Goal: Task Accomplishment & Management: Use online tool/utility

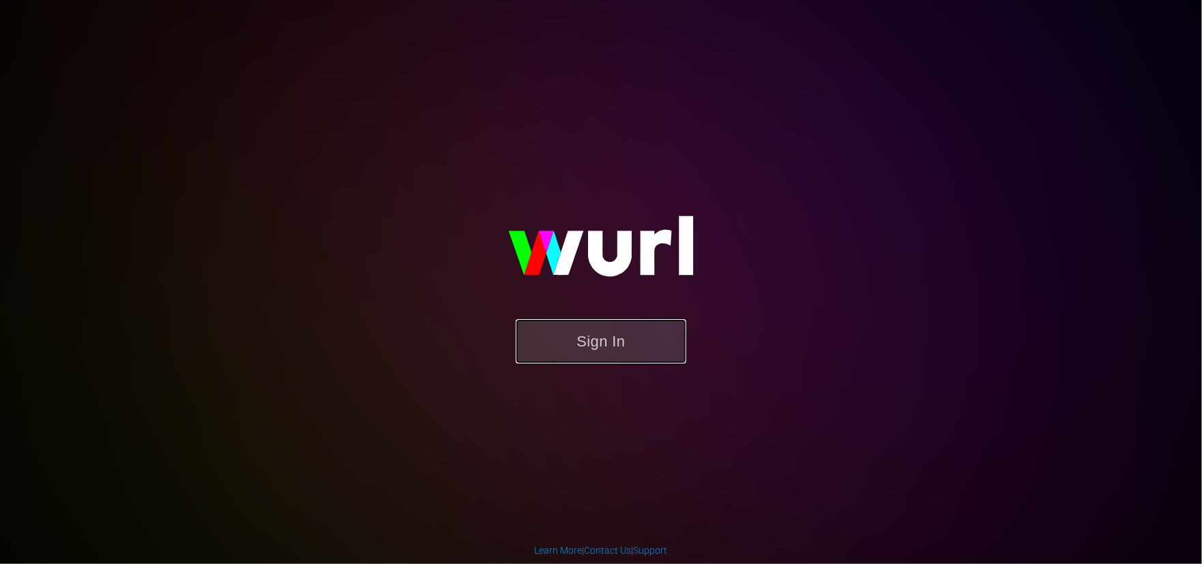
click at [606, 345] on button "Sign In" at bounding box center [601, 341] width 171 height 44
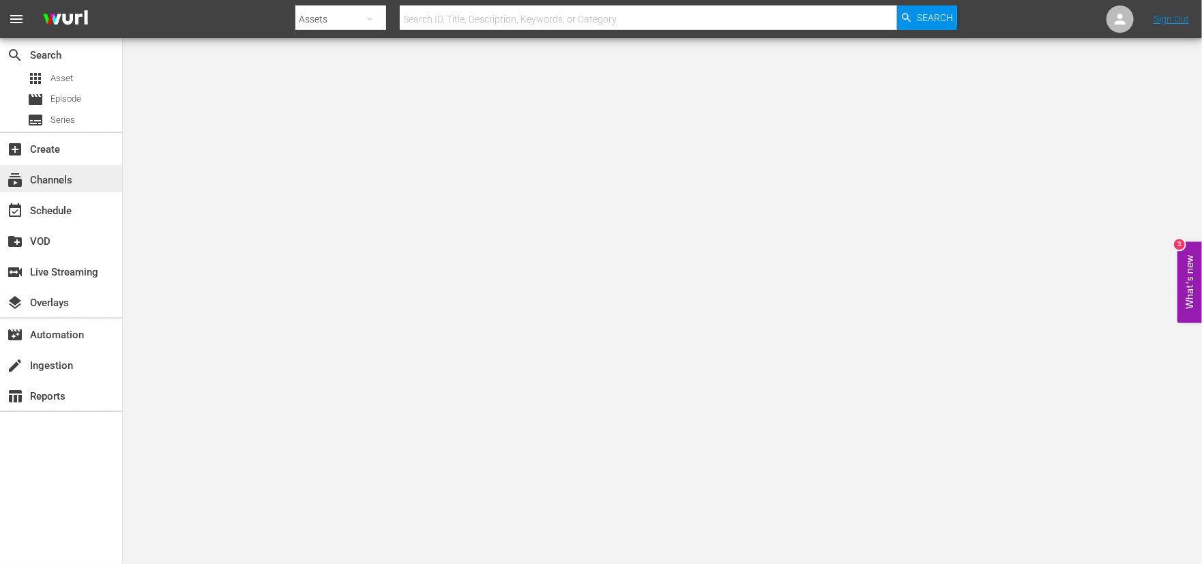
click at [44, 182] on div "subscriptions Channels" at bounding box center [38, 178] width 76 height 12
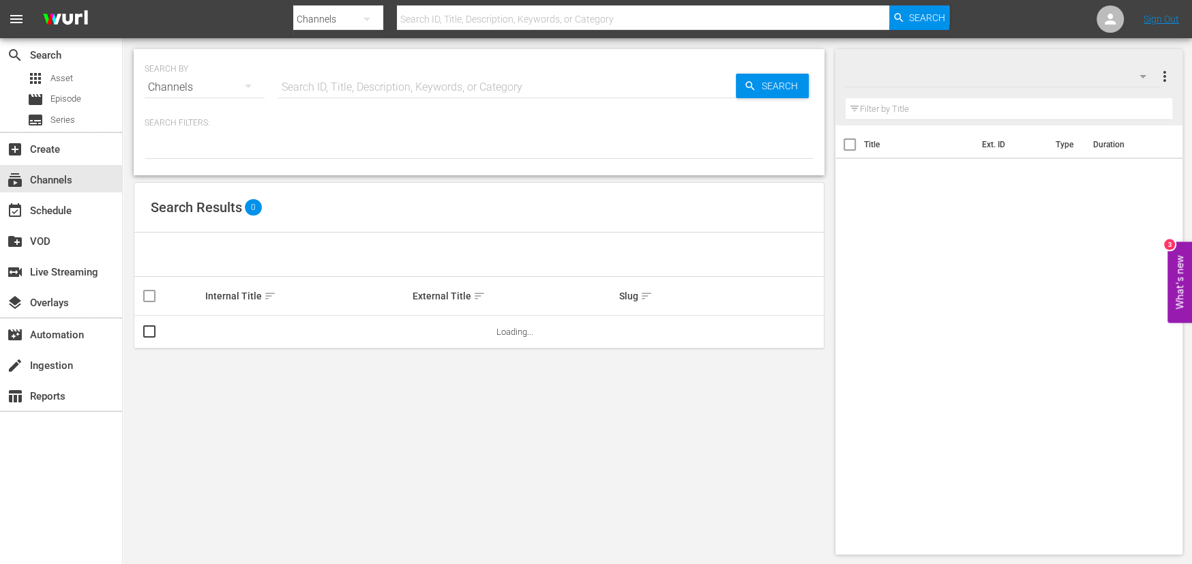
click at [252, 76] on button "button" at bounding box center [248, 86] width 33 height 33
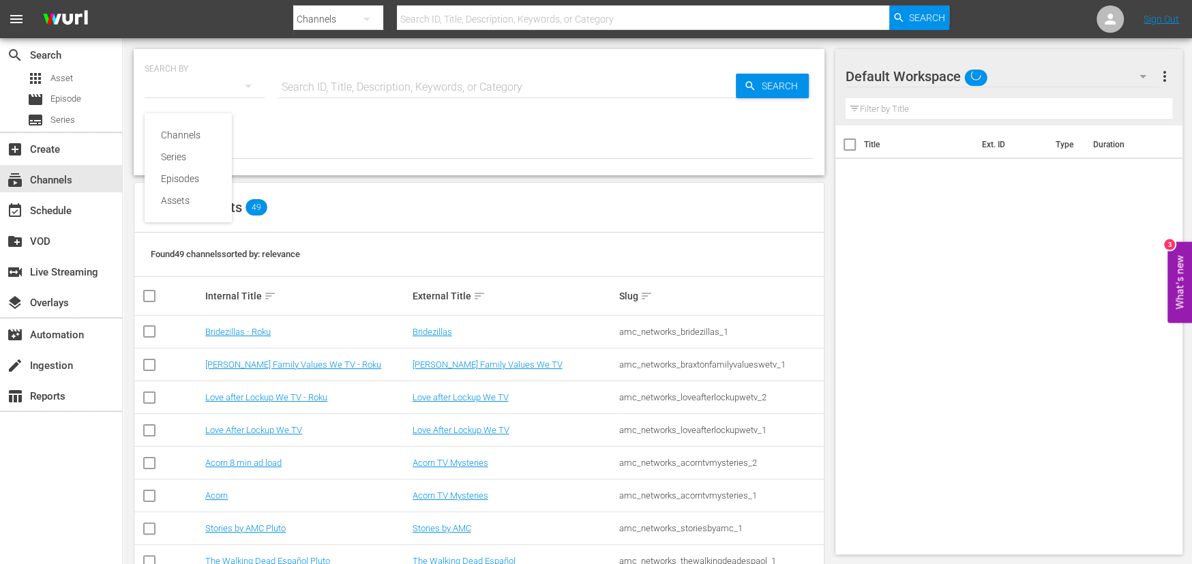
click at [327, 87] on div "Channels Series Episodes Assets" at bounding box center [596, 282] width 1192 height 564
click at [327, 83] on input "text" at bounding box center [507, 87] width 458 height 33
type input "twd"
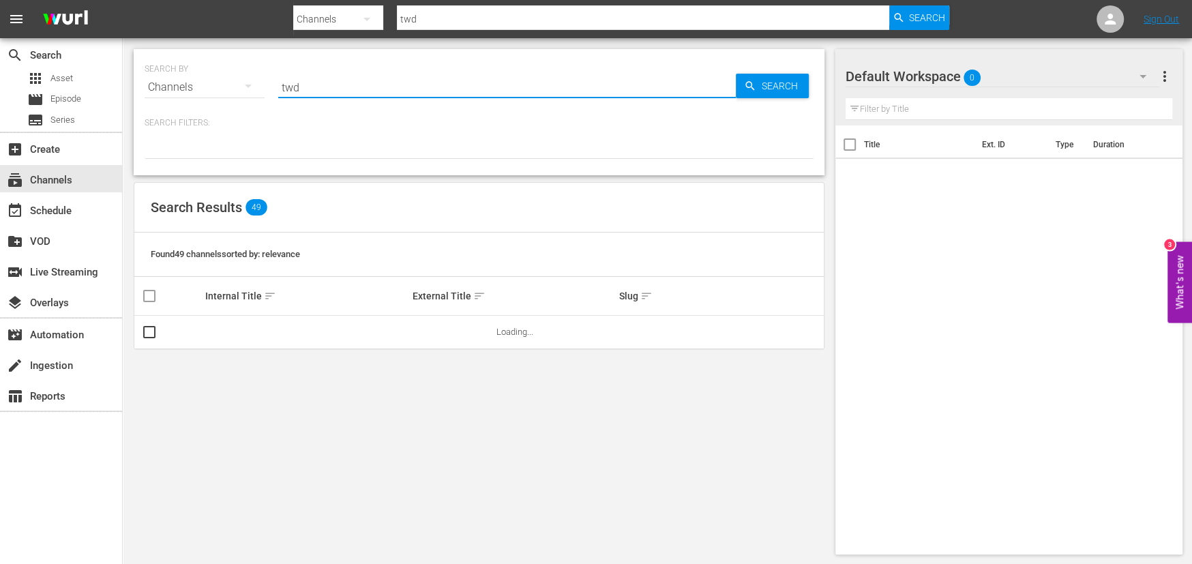
type input "twdu"
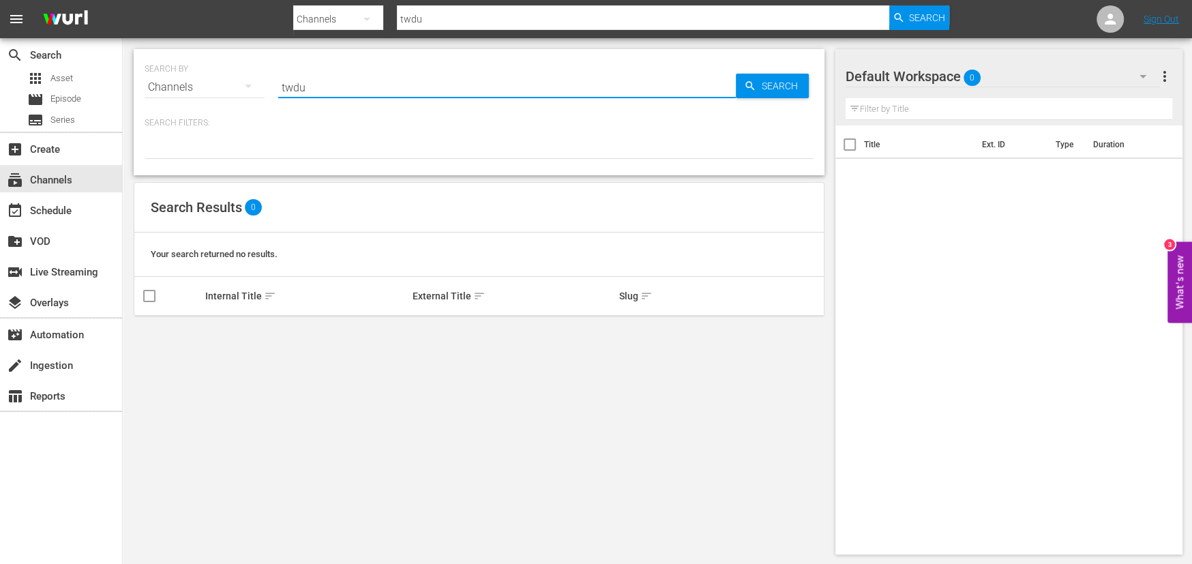
type input "twd"
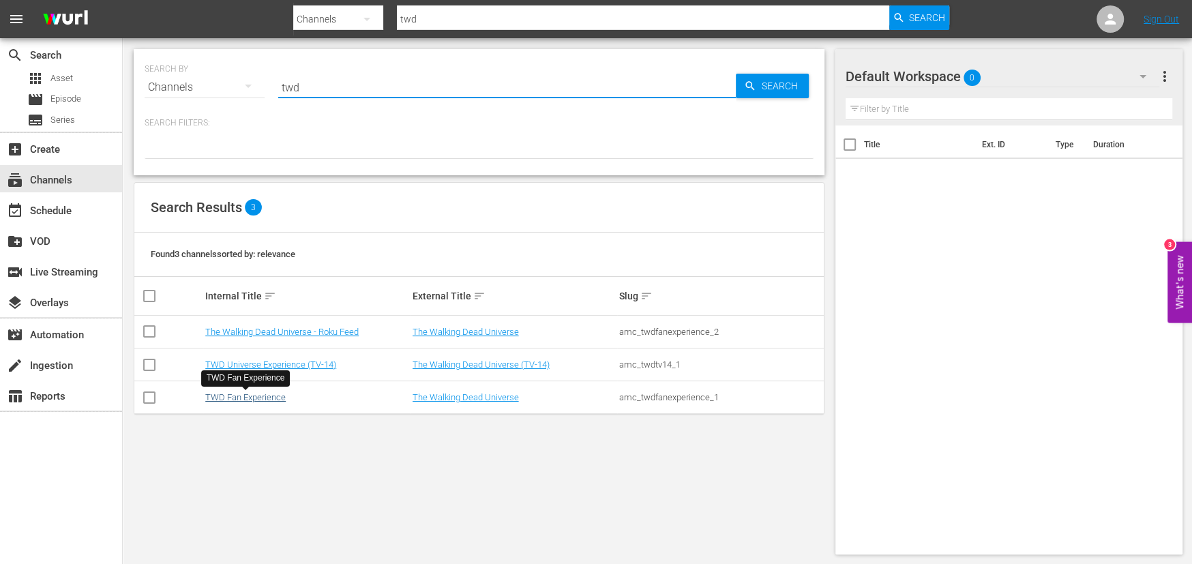
type input "twd"
click at [264, 396] on link "TWD Fan Experience" at bounding box center [245, 397] width 80 height 10
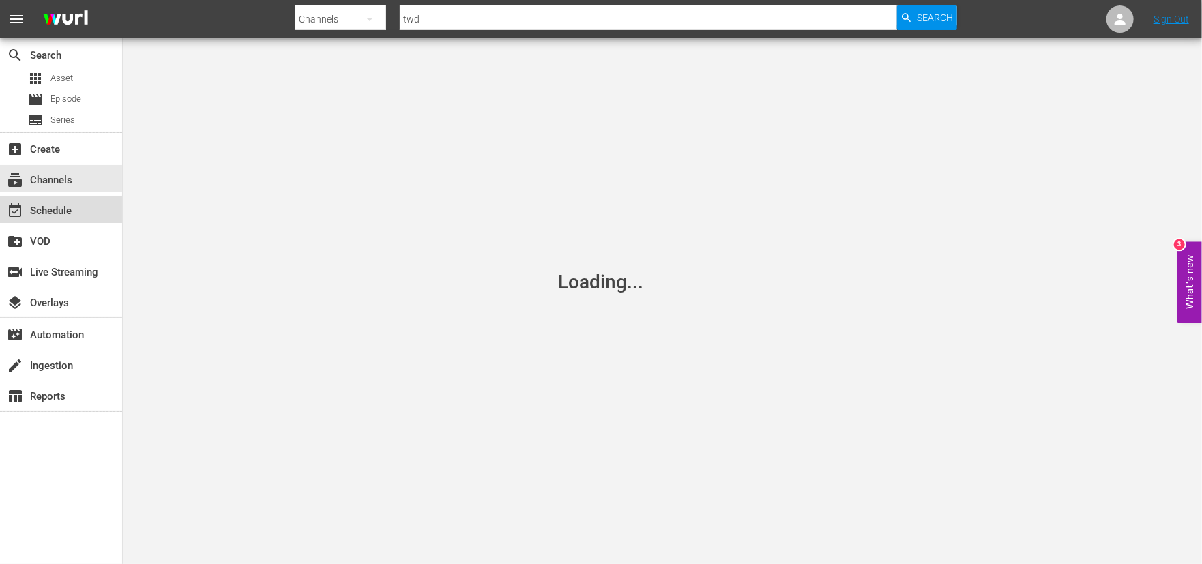
click at [62, 206] on div "event_available Schedule" at bounding box center [38, 209] width 76 height 12
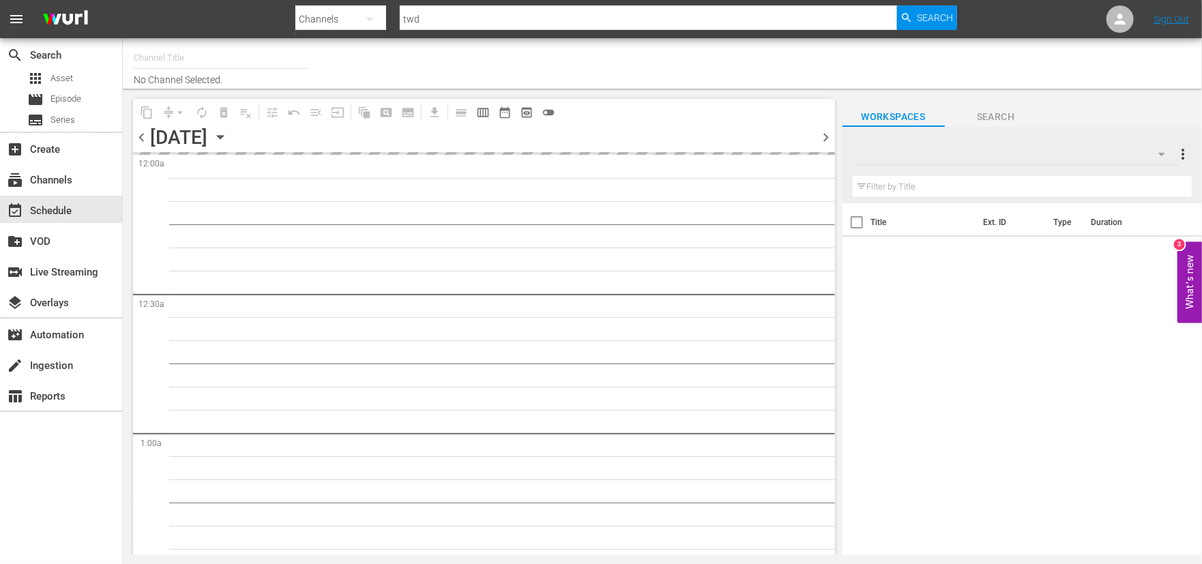
type input "TWD Fan Experience (565)"
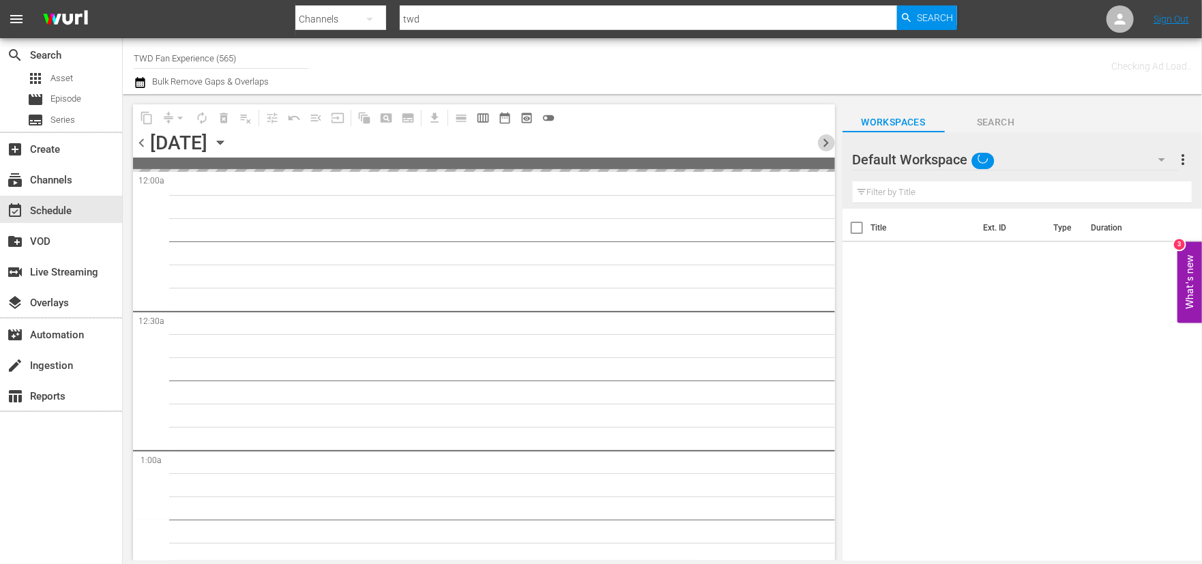
click at [823, 143] on span "chevron_right" at bounding box center [826, 142] width 17 height 17
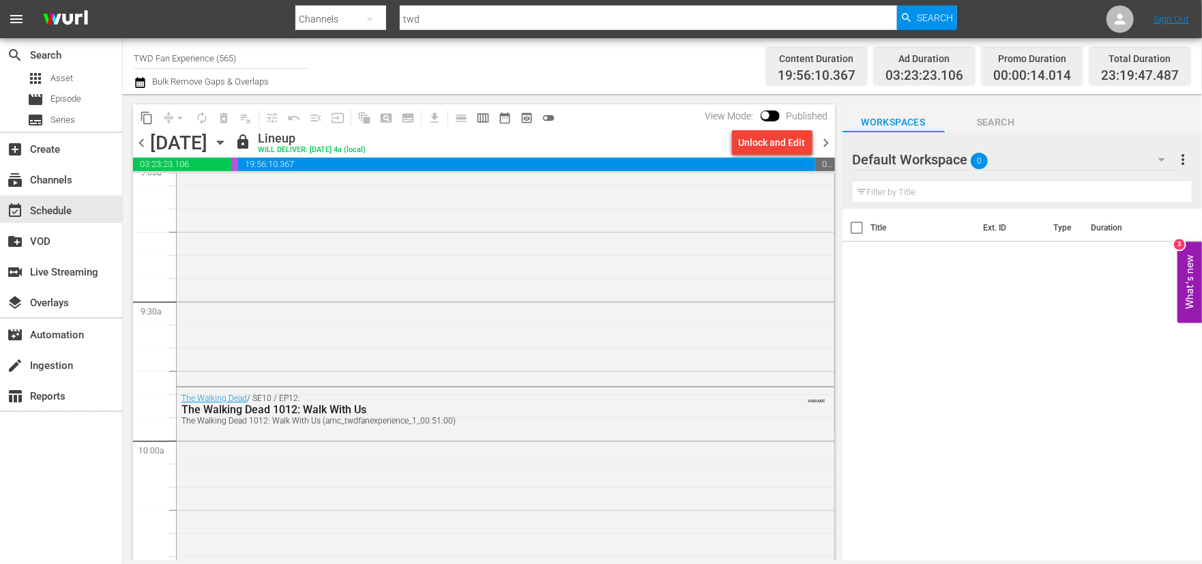
scroll to position [2523, 0]
